Goal: Task Accomplishment & Management: Manage account settings

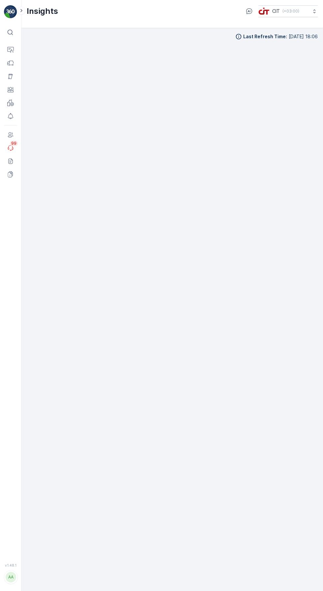
click at [13, 49] on icon at bounding box center [10, 50] width 7 height 7
click at [56, 90] on p "Routes & Tasks" at bounding box center [41, 86] width 34 height 7
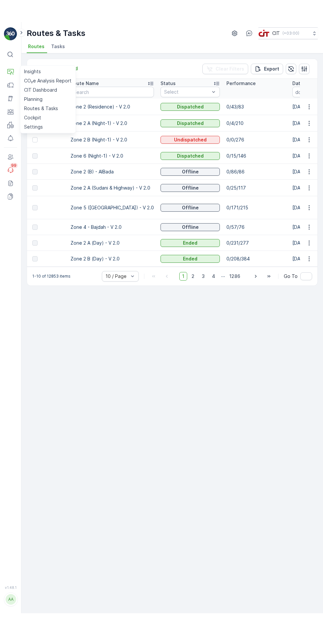
scroll to position [0, 33]
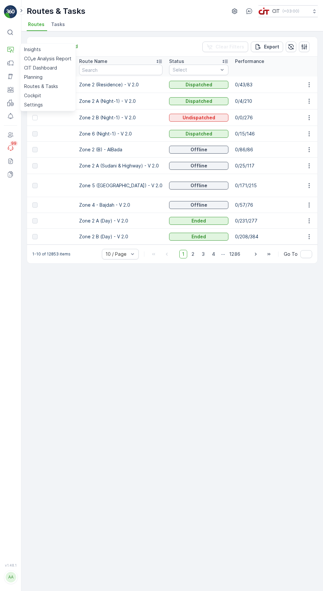
click at [309, 117] on icon "button" at bounding box center [308, 117] width 1 height 5
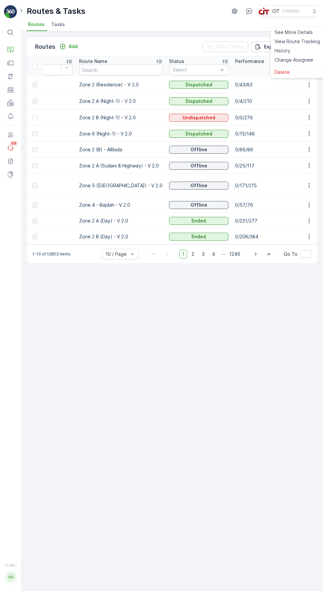
click at [299, 63] on span "Change Assignee" at bounding box center [293, 60] width 39 height 7
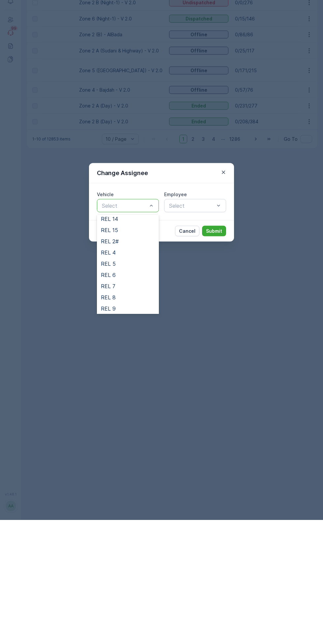
scroll to position [82, 0]
click at [128, 358] on div "REL 2#" at bounding box center [128, 356] width 54 height 6
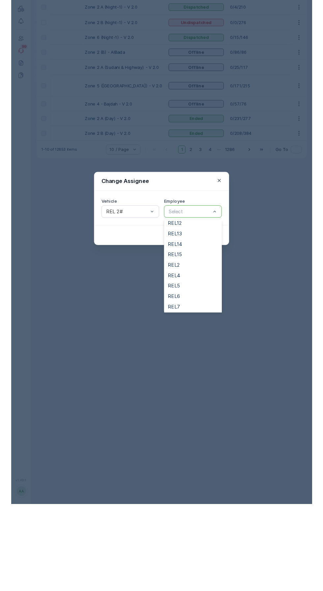
scroll to position [60, 0]
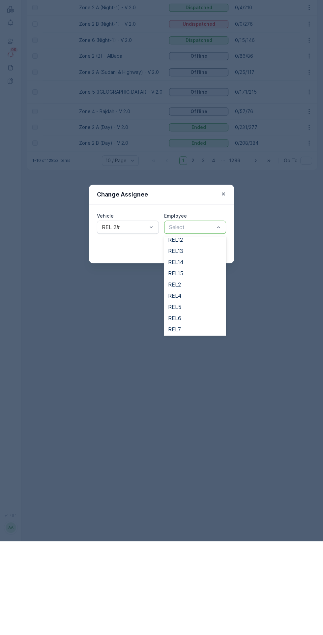
click at [192, 378] on div "REL2" at bounding box center [195, 378] width 54 height 6
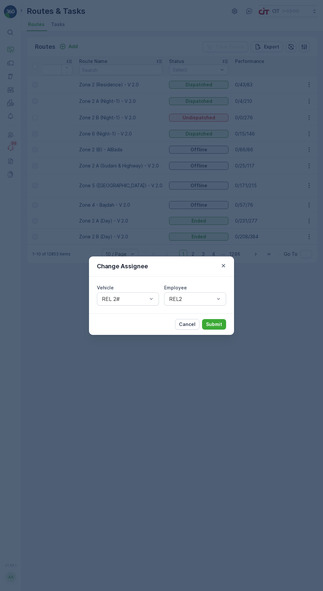
click at [220, 321] on p "Submit" at bounding box center [214, 324] width 16 height 7
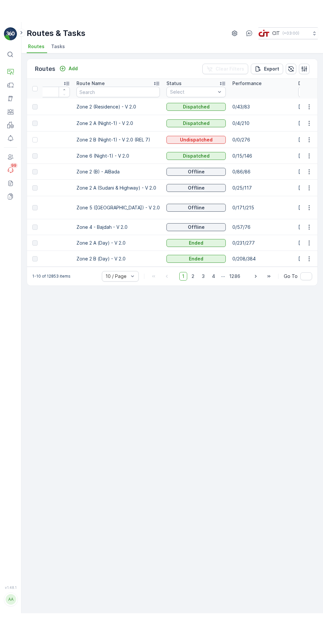
scroll to position [0, 35]
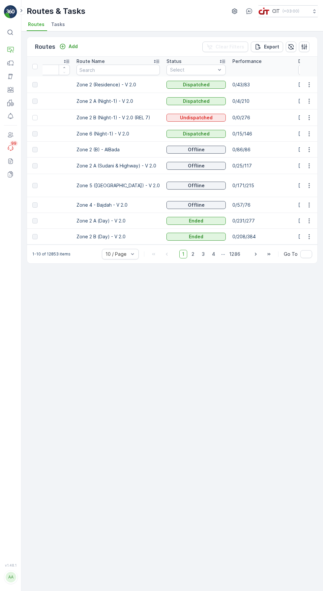
click at [290, 43] on icon "button" at bounding box center [291, 46] width 7 height 7
click at [292, 44] on icon "button" at bounding box center [291, 47] width 6 height 6
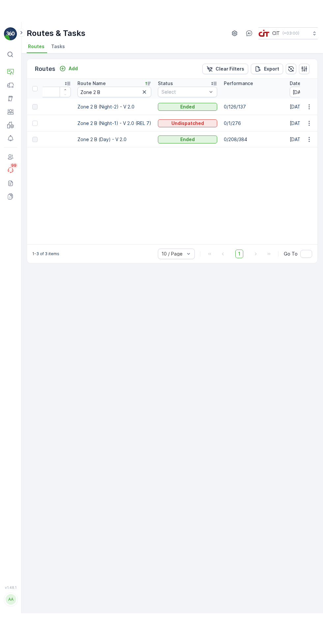
scroll to position [0, 35]
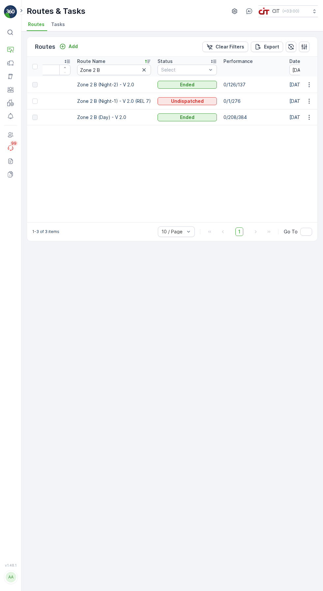
click at [92, 69] on input "Zone 2 B" at bounding box center [114, 70] width 74 height 11
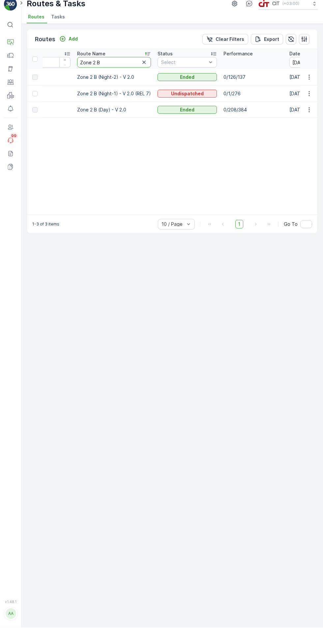
click at [11, 49] on icon at bounding box center [10, 50] width 7 height 7
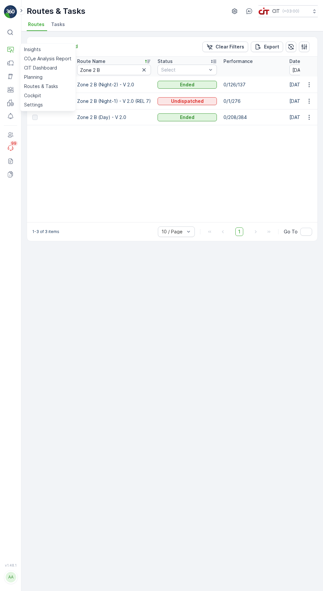
click at [59, 77] on link "Planning" at bounding box center [47, 76] width 53 height 9
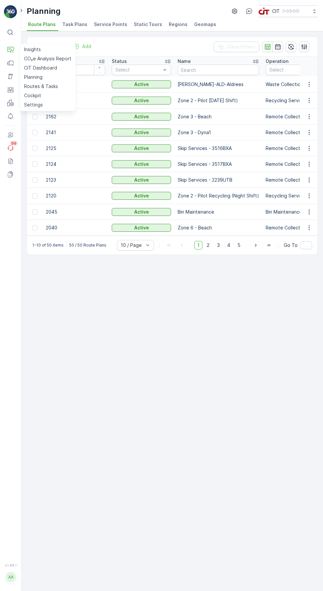
click at [216, 69] on input "text" at bounding box center [218, 70] width 81 height 11
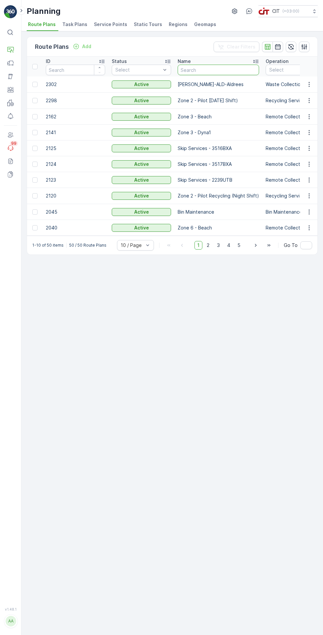
type input "Zone 2 B"
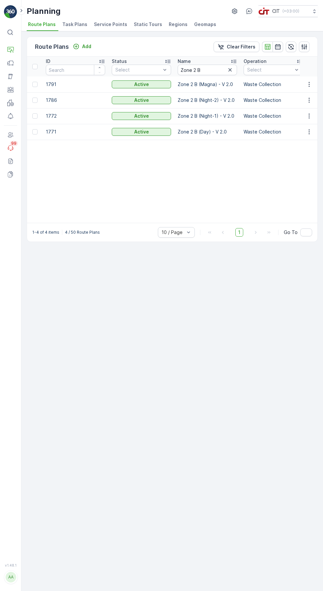
click at [306, 101] on icon "button" at bounding box center [309, 100] width 7 height 7
click at [300, 18] on span "Edit Route Plan" at bounding box center [303, 15] width 34 height 7
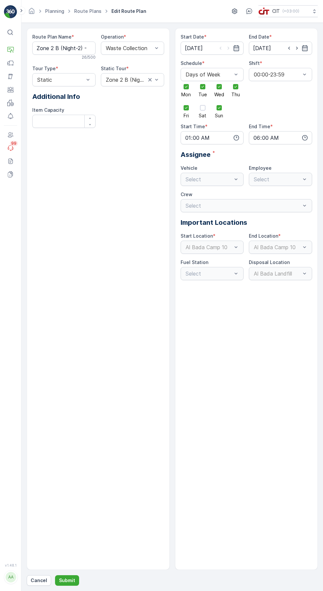
type input "07.10.2024"
type input "31.12.2026"
type input "01:00"
type input "06:00"
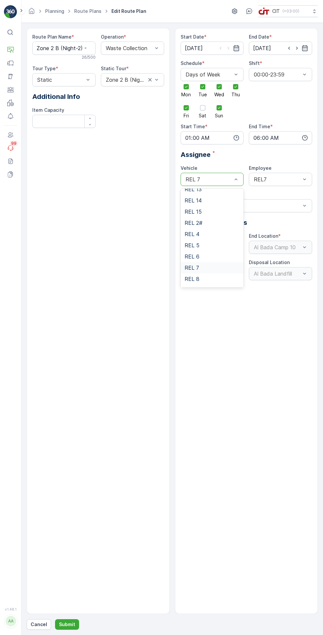
scroll to position [73, 0]
click at [221, 222] on div "REL 2#" at bounding box center [212, 223] width 55 height 6
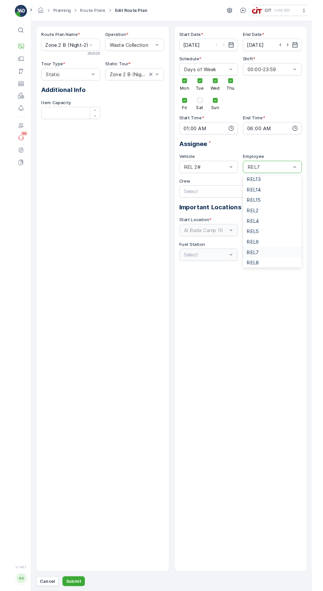
scroll to position [71, 0]
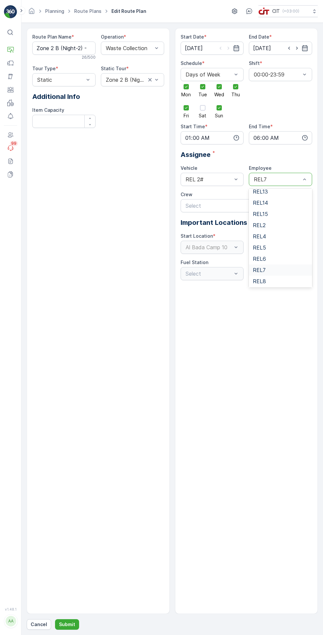
click at [280, 227] on div "REL2" at bounding box center [280, 225] width 55 height 6
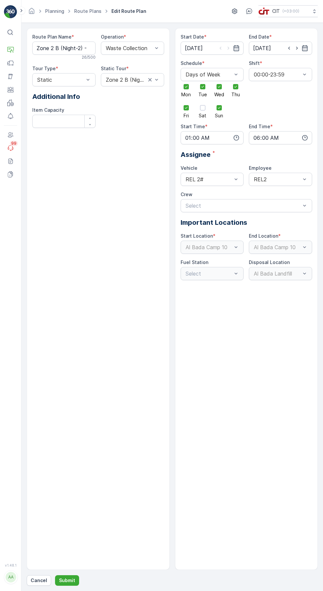
click at [65, 583] on p "Submit" at bounding box center [67, 580] width 16 height 7
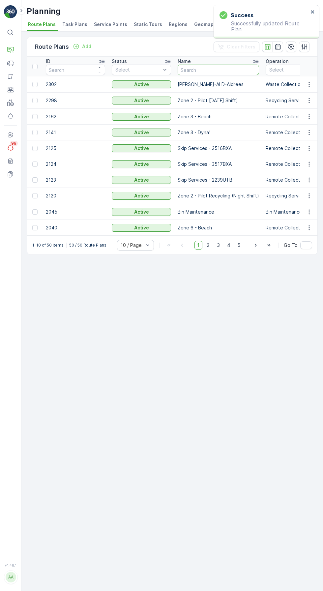
paste input "Zone 2 B"
type input "Zone 2 B"
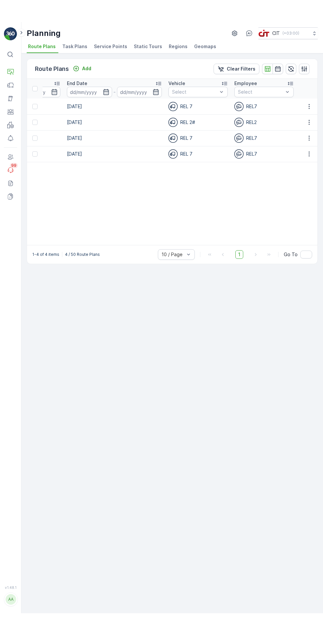
scroll to position [0, 1003]
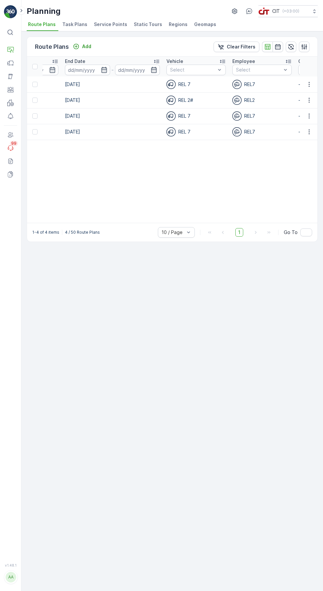
click at [309, 84] on icon "button" at bounding box center [308, 84] width 1 height 5
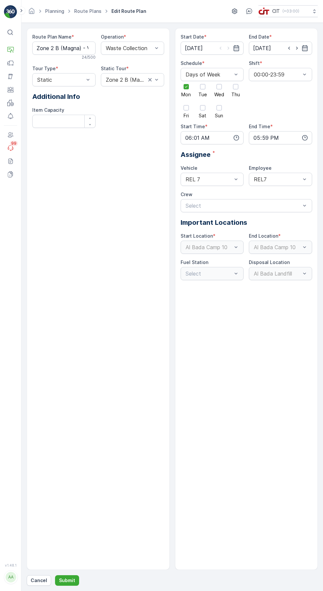
type input "08.10.2024"
type input "31.12.2025"
type input "06:01"
type input "17:59"
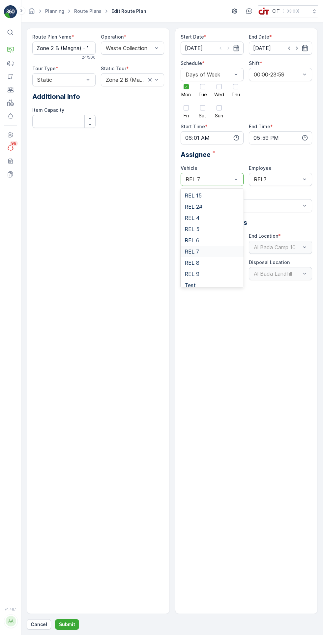
scroll to position [90, 0]
click at [220, 206] on div "REL 2#" at bounding box center [212, 206] width 55 height 6
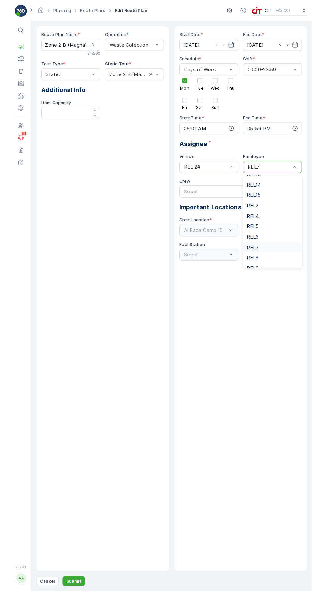
scroll to position [77, 0]
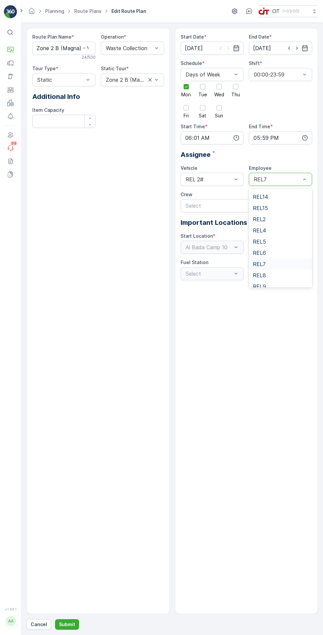
click at [275, 218] on div "REL2" at bounding box center [280, 219] width 55 height 6
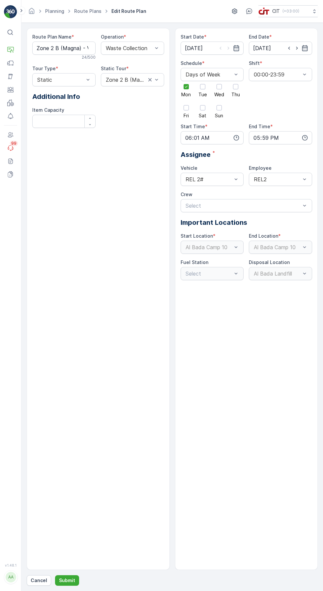
click at [66, 583] on p "Submit" at bounding box center [67, 580] width 16 height 7
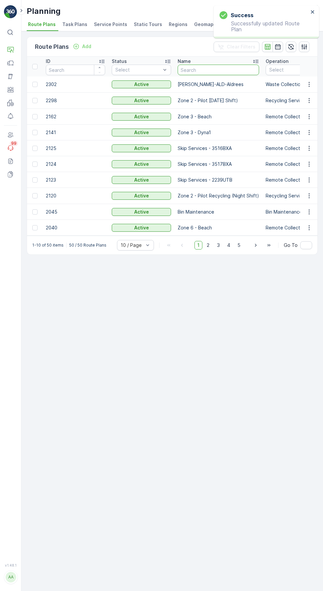
paste input "Zone 2 B"
type input "Zone 2 B"
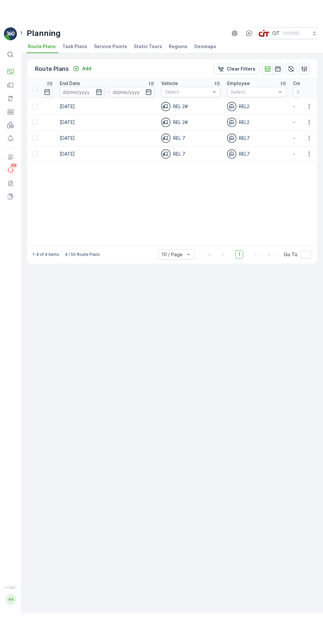
scroll to position [0, 1010]
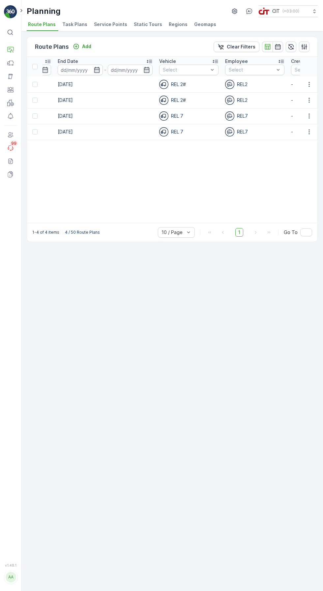
click at [309, 131] on icon "button" at bounding box center [308, 131] width 1 height 5
click at [299, 50] on span "Edit Route Plan" at bounding box center [303, 46] width 34 height 7
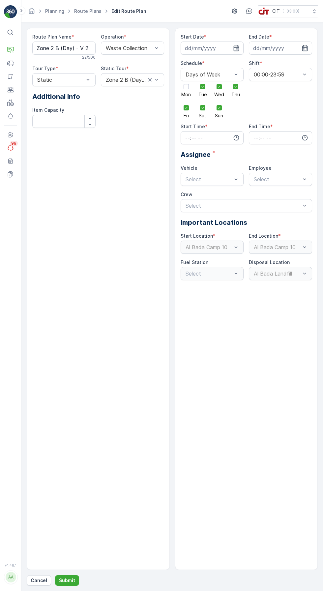
type input "06.10.2024"
type input "31.12.2026"
type input "06:01"
type input "17:59"
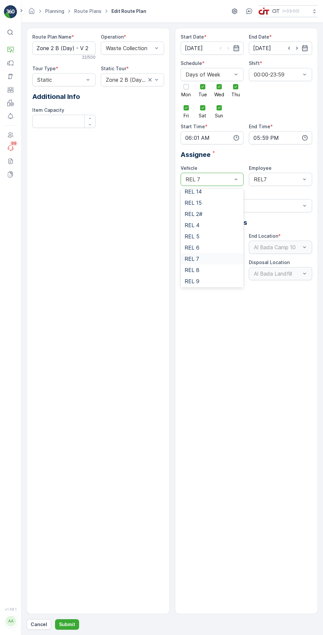
scroll to position [84, 0]
click at [219, 212] on div "REL 2#" at bounding box center [212, 212] width 55 height 6
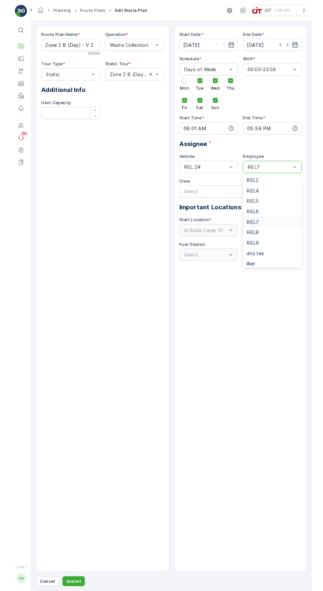
scroll to position [104, 0]
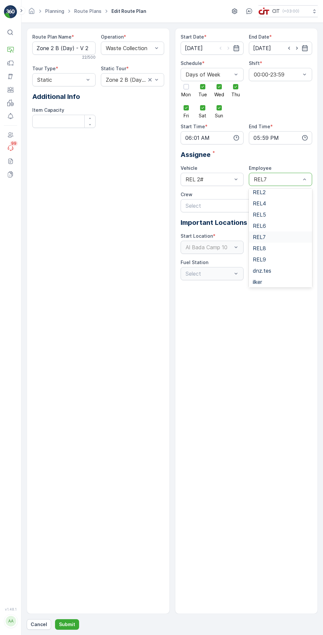
click at [280, 193] on div "REL2" at bounding box center [280, 192] width 55 height 6
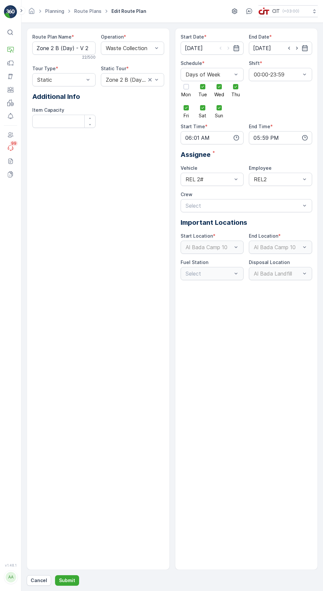
click at [71, 583] on p "Submit" at bounding box center [67, 580] width 16 height 7
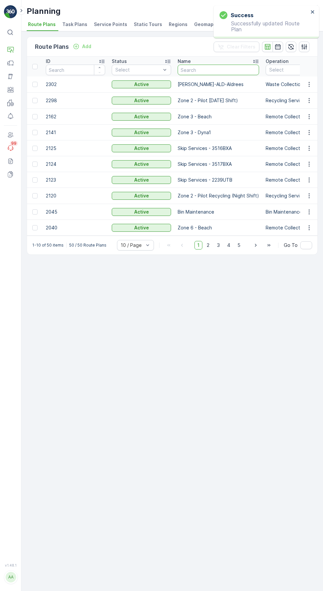
paste input "Zone 2 B"
type input "Zone 2 B"
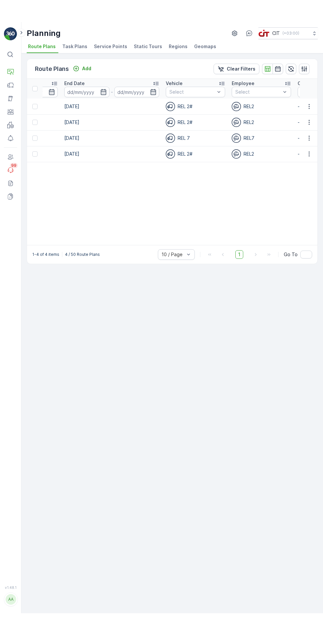
scroll to position [0, 1005]
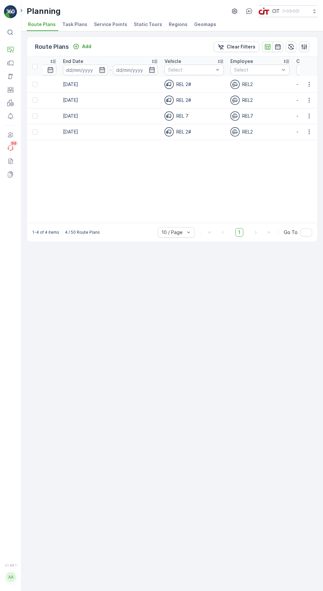
click at [309, 116] on icon "button" at bounding box center [308, 116] width 1 height 5
click at [299, 34] on span "Edit Route Plan" at bounding box center [303, 31] width 34 height 7
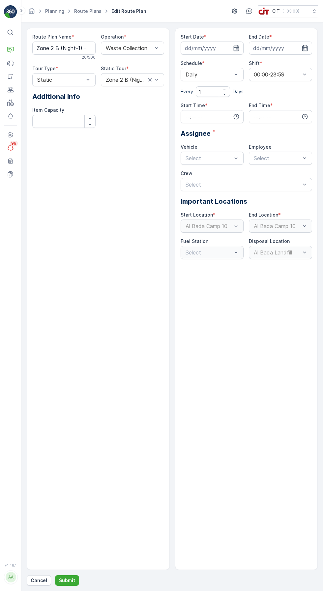
type input "06.10.2024"
type input "31.12.2026"
type input "18:01"
type input "23:59"
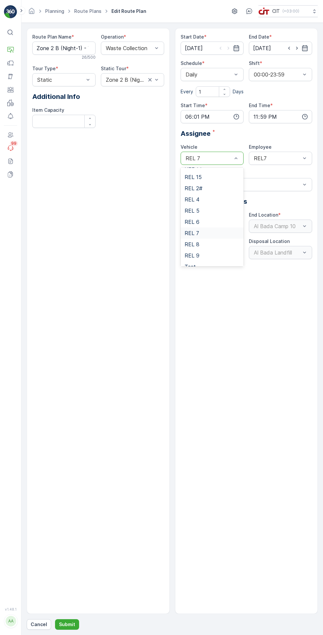
scroll to position [87, 0]
click at [223, 188] on div "REL 2#" at bounding box center [212, 188] width 55 height 6
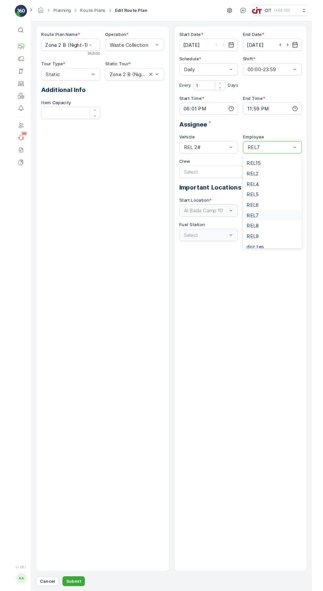
scroll to position [89, 0]
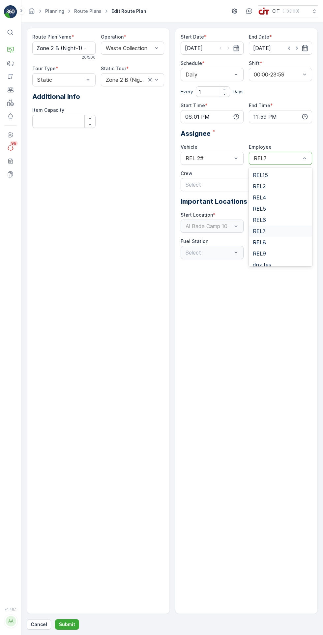
click at [281, 188] on div "REL2" at bounding box center [280, 186] width 55 height 6
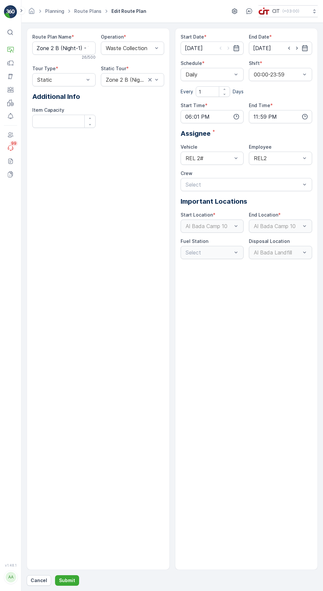
click at [68, 583] on p "Submit" at bounding box center [67, 580] width 16 height 7
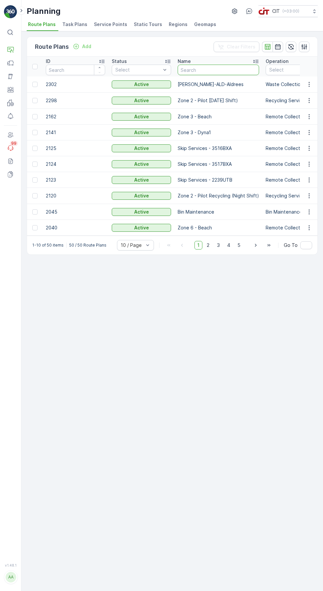
paste input "Zone 2 B"
type input "Zone 2 B"
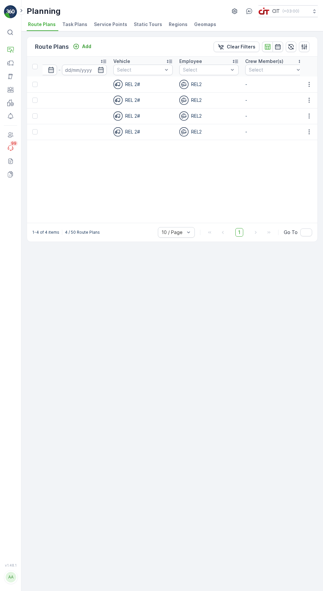
scroll to position [0, 1073]
